Goal: Information Seeking & Learning: Stay updated

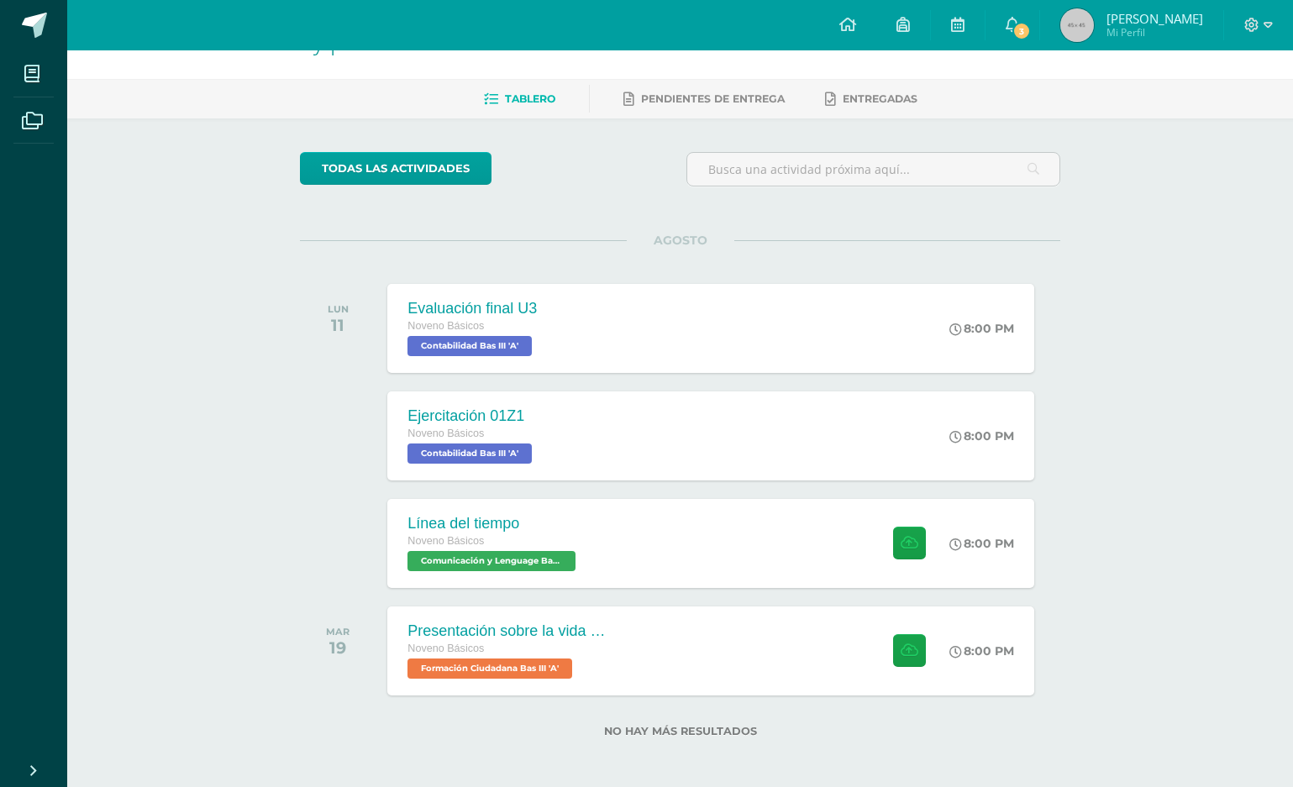
scroll to position [51, 0]
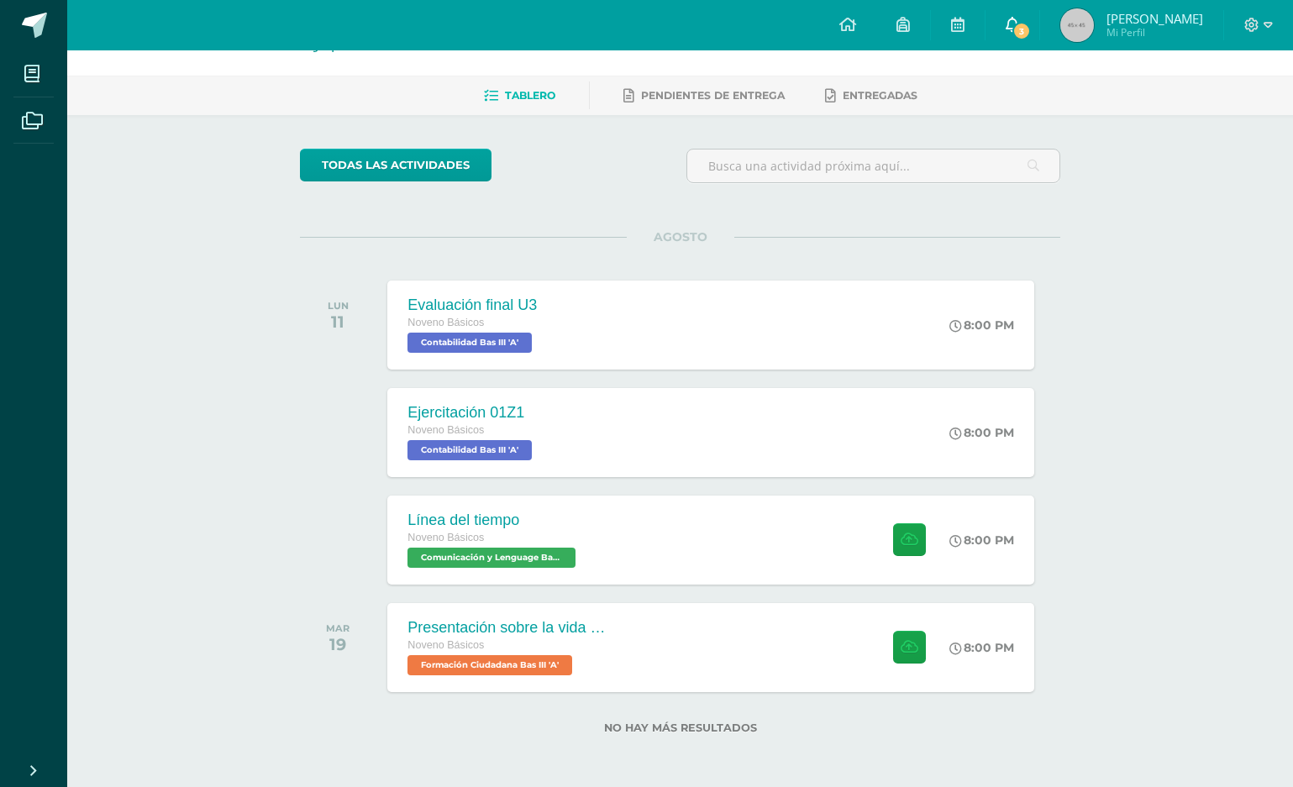
click at [1031, 26] on span "3" at bounding box center [1021, 31] width 18 height 18
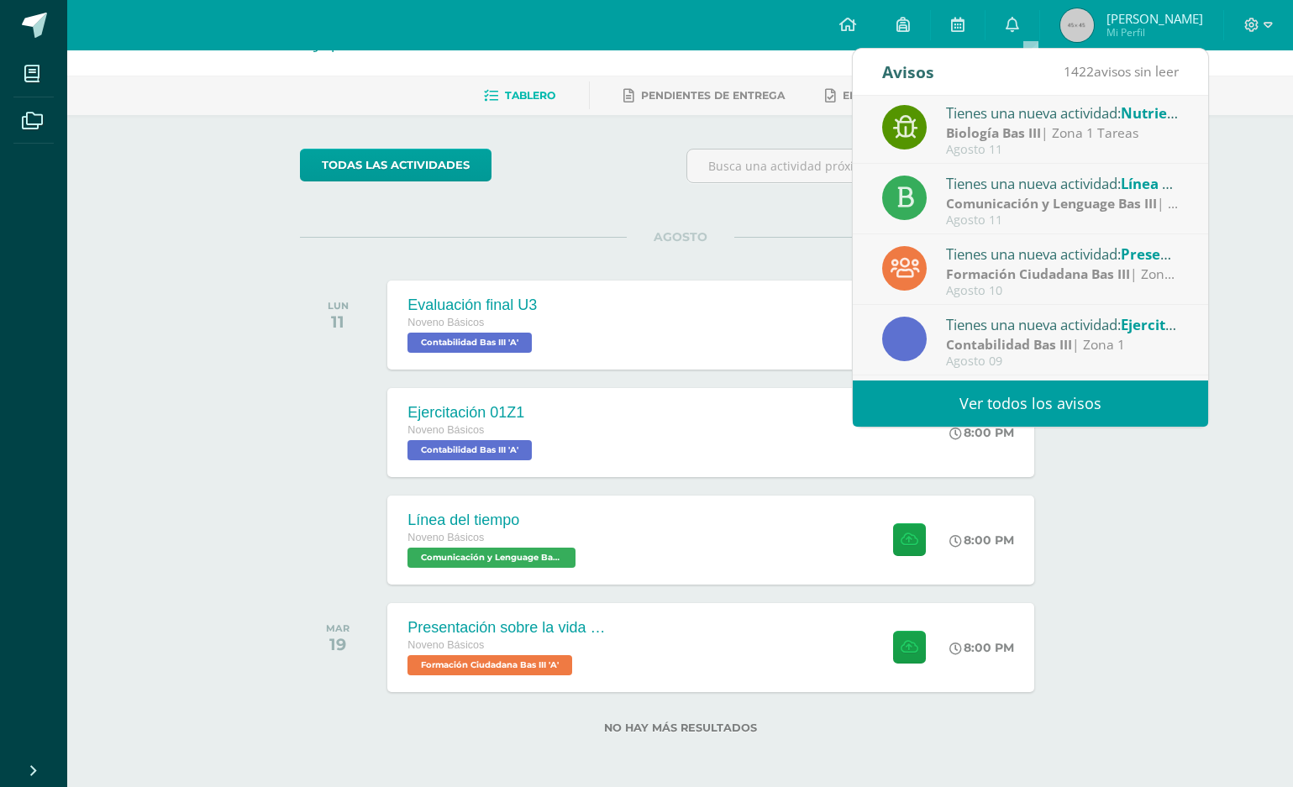
scroll to position [0, 0]
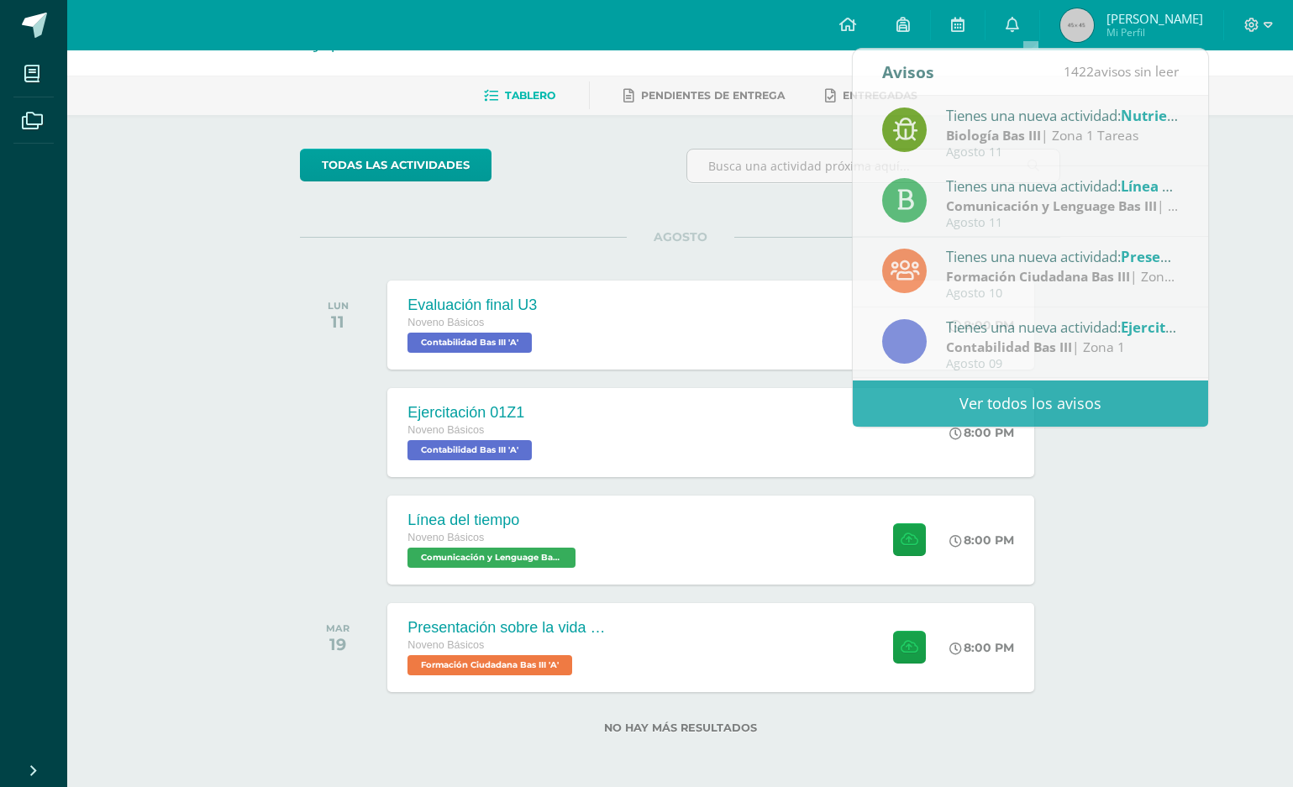
click at [589, 181] on div "todas las Actividades" at bounding box center [454, 173] width 323 height 48
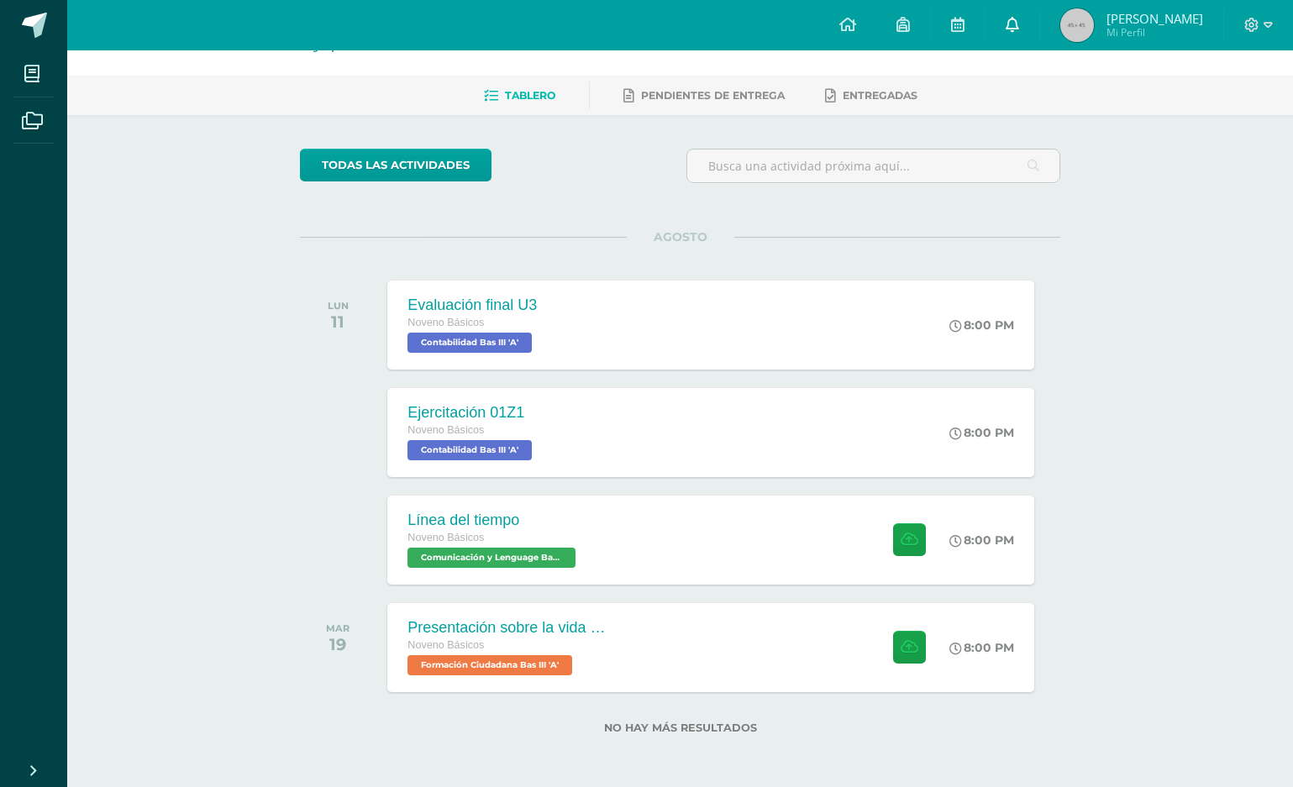
click at [1023, 29] on link "0" at bounding box center [1012, 25] width 54 height 50
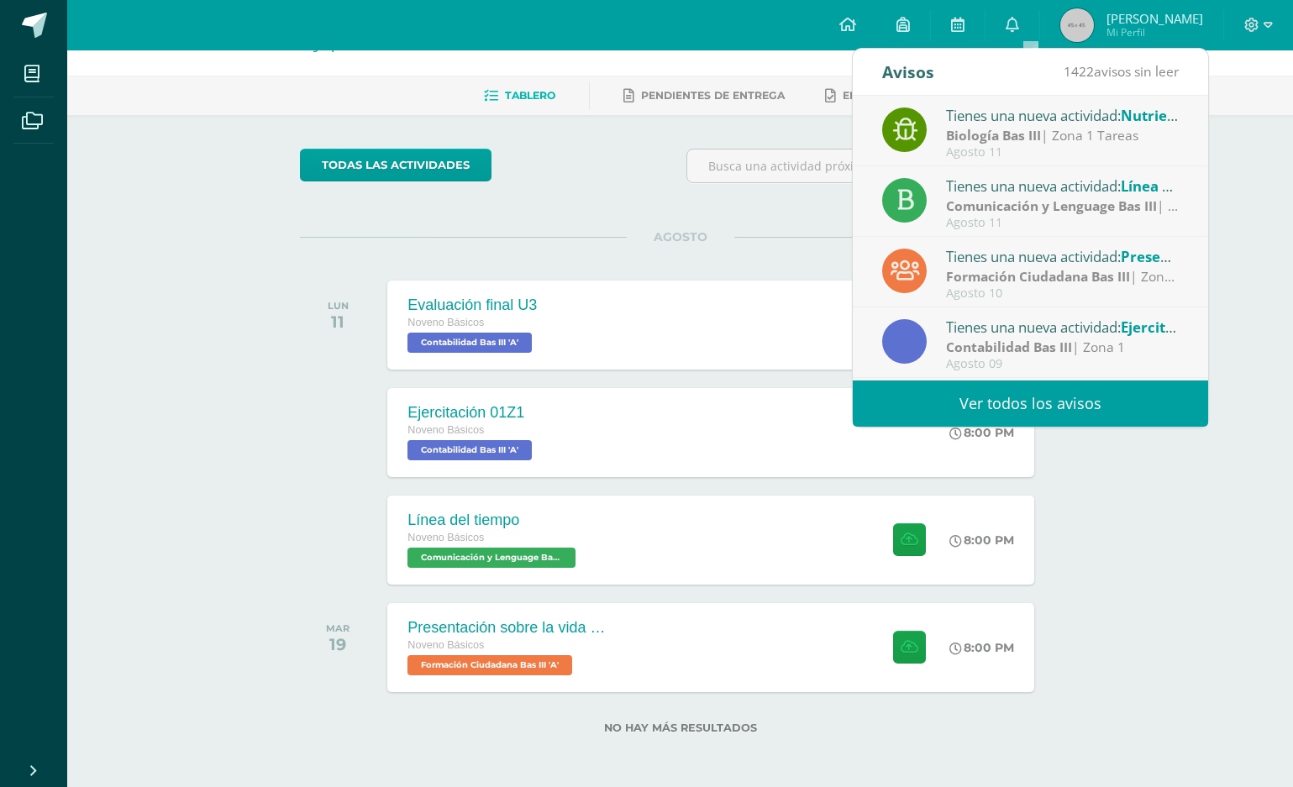
click at [993, 258] on div "Tienes una nueva actividad: Presentación sobre la vida del General [PERSON_NAME…" at bounding box center [1063, 256] width 234 height 22
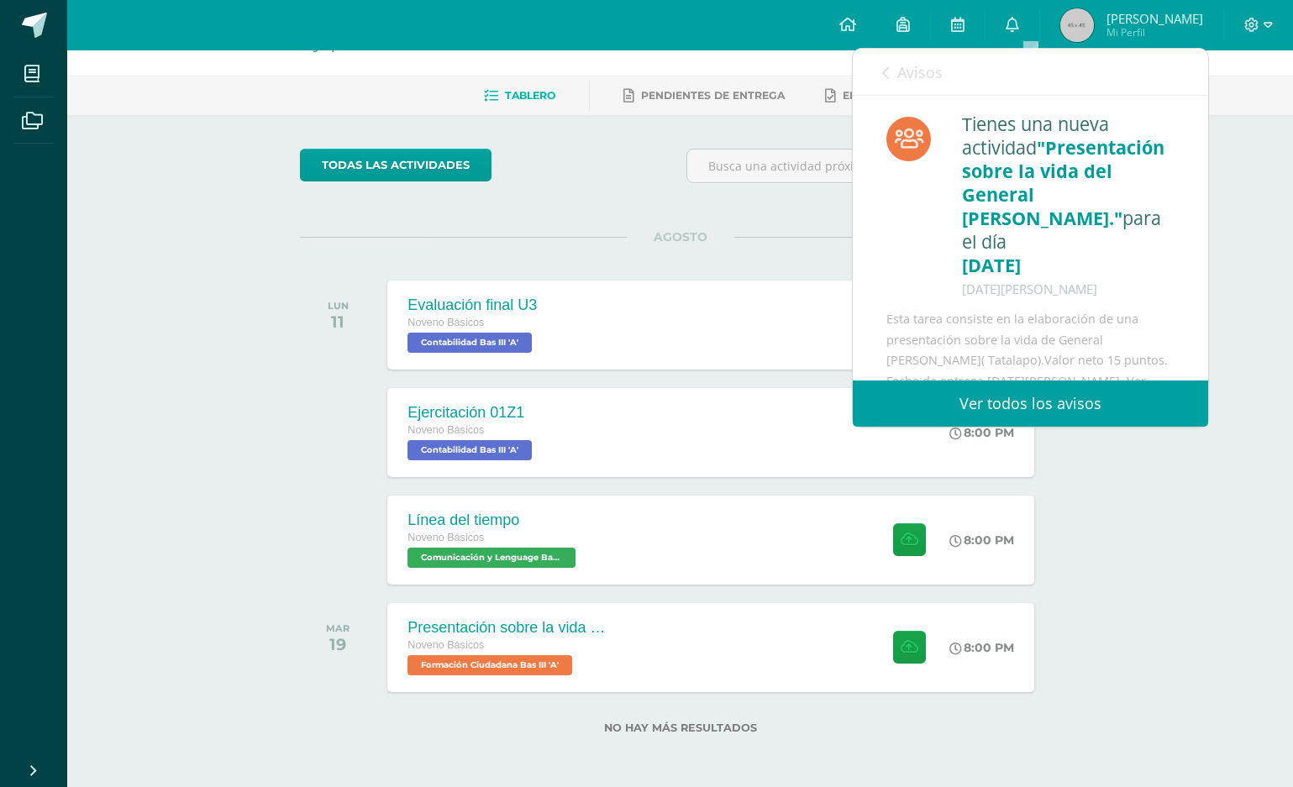
scroll to position [45, 0]
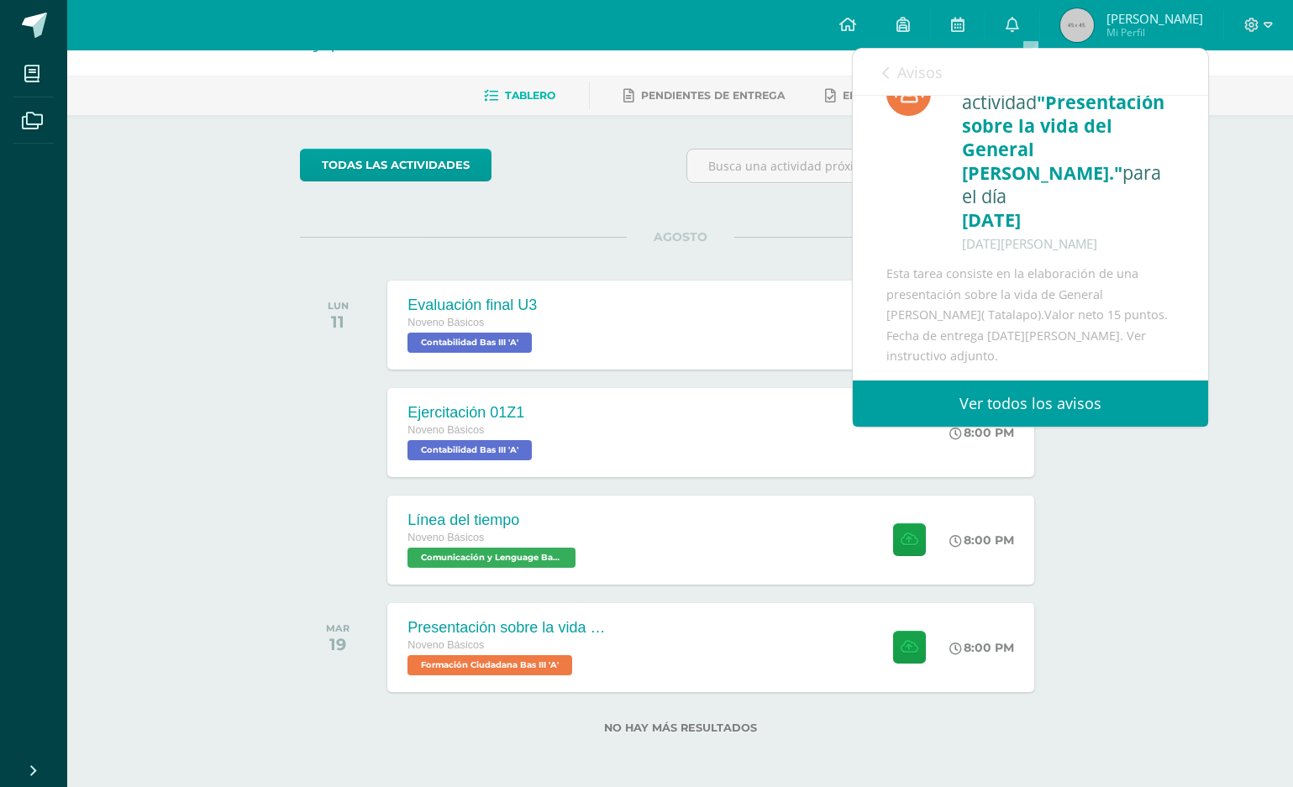
click at [990, 395] on link "Ver todos los avisos" at bounding box center [1030, 403] width 355 height 46
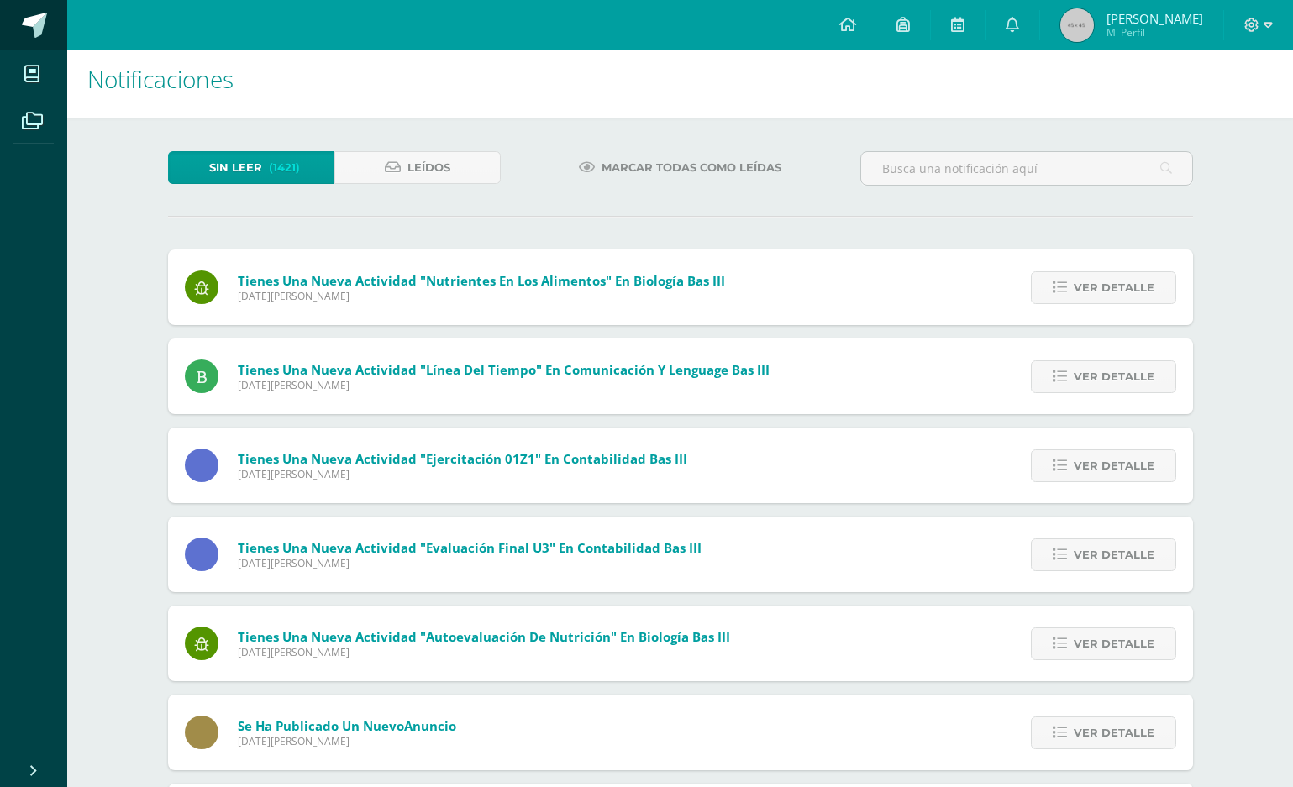
click at [55, 31] on span at bounding box center [92, 25] width 79 height 35
